Goal: Navigation & Orientation: Find specific page/section

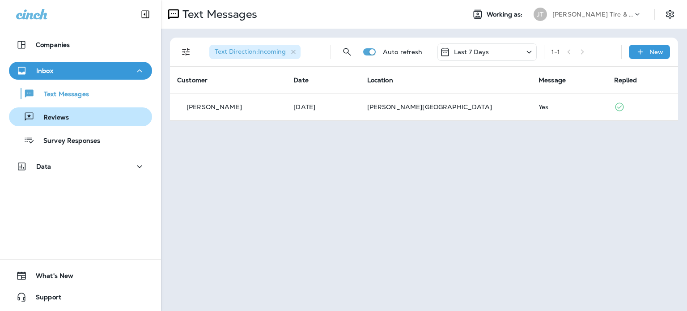
click at [75, 117] on div "Reviews" at bounding box center [81, 116] width 136 height 13
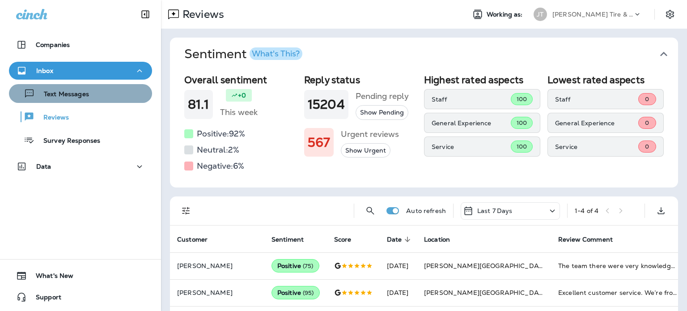
click at [115, 89] on div "Text Messages" at bounding box center [81, 93] width 136 height 13
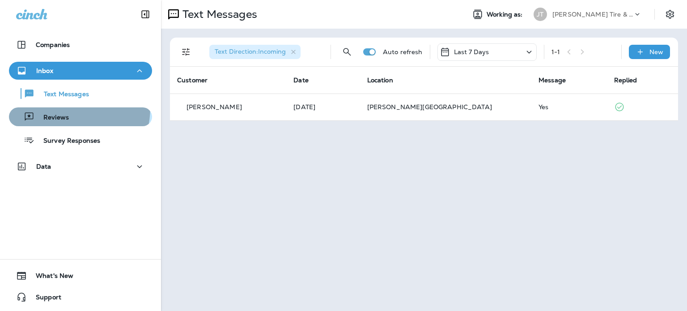
click at [59, 107] on button "Reviews" at bounding box center [80, 116] width 143 height 19
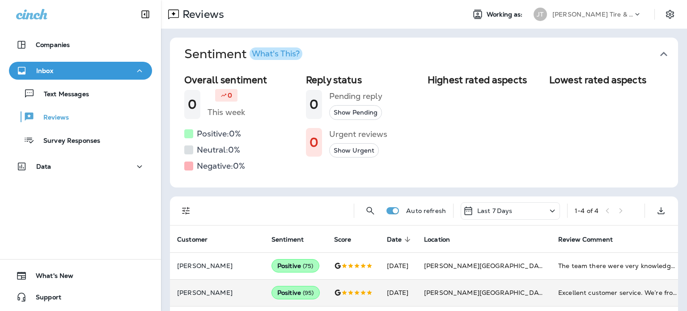
scroll to position [57, 0]
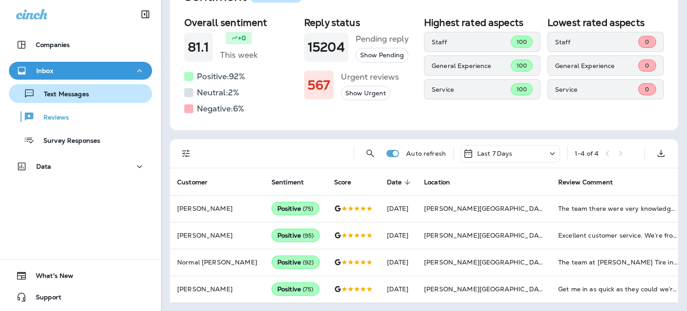
click at [97, 88] on div "Text Messages" at bounding box center [81, 93] width 136 height 13
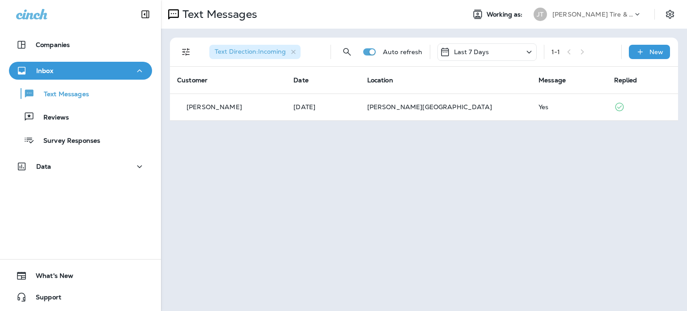
click at [83, 103] on div "Text Messages Reviews Survey Responses" at bounding box center [80, 115] width 143 height 70
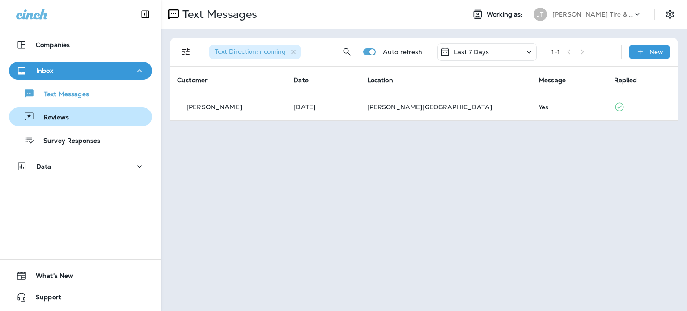
click at [83, 114] on div "Reviews" at bounding box center [81, 116] width 136 height 13
